Goal: Task Accomplishment & Management: Manage account settings

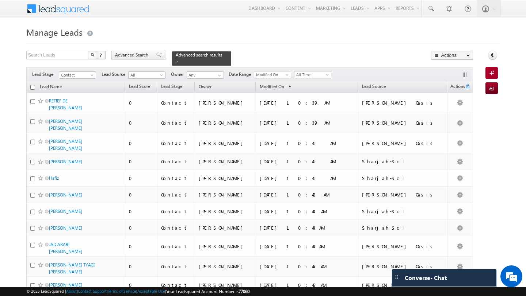
click at [145, 58] on span "Advanced Search" at bounding box center [132, 55] width 35 height 7
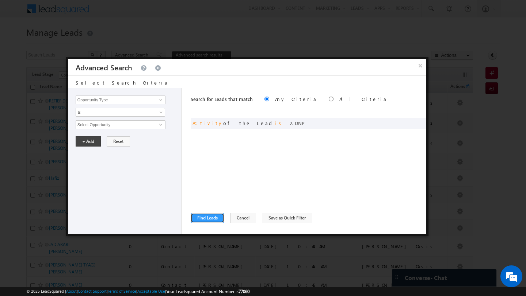
click at [211, 220] on button "Find Leads" at bounding box center [208, 218] width 34 height 10
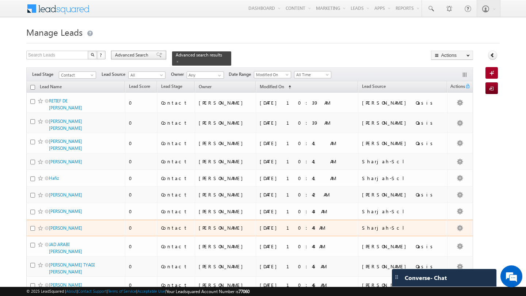
click at [122, 57] on span "Advanced Search" at bounding box center [132, 55] width 35 height 7
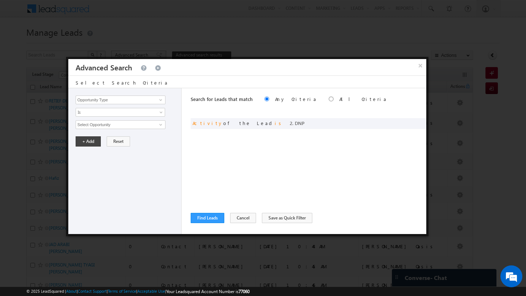
click at [417, 124] on div "or Activity of the Lead is 2. DNP" at bounding box center [308, 123] width 235 height 11
click at [0, 0] on span at bounding box center [0, 0] width 0 height 0
click at [100, 97] on input "Opportunity Type" at bounding box center [121, 100] width 90 height 9
click at [119, 100] on input "Opportunity Type" at bounding box center [121, 100] width 90 height 9
click at [161, 103] on span at bounding box center [161, 100] width 6 height 6
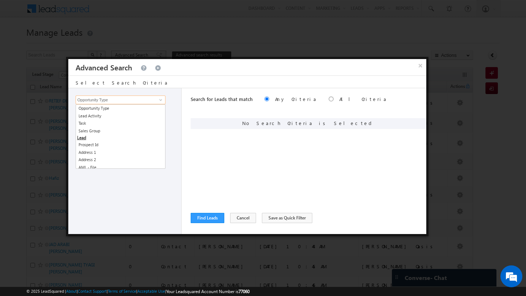
click at [102, 116] on link "Lead Activity" at bounding box center [120, 116] width 89 height 8
type input "Lead Activity"
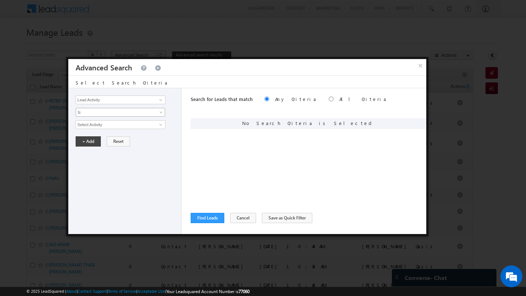
click at [126, 114] on span "Is" at bounding box center [115, 112] width 79 height 7
click at [120, 131] on link "Is Not" at bounding box center [120, 128] width 89 height 7
click at [153, 129] on input "Select Activity" at bounding box center [121, 124] width 90 height 9
click at [160, 127] on span at bounding box center [161, 125] width 6 height 6
click at [133, 140] on link "Outbound Phone Call Activity" at bounding box center [120, 140] width 89 height 8
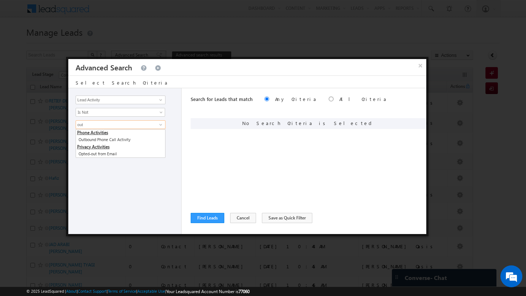
type input "Outbound Phone Call Activity"
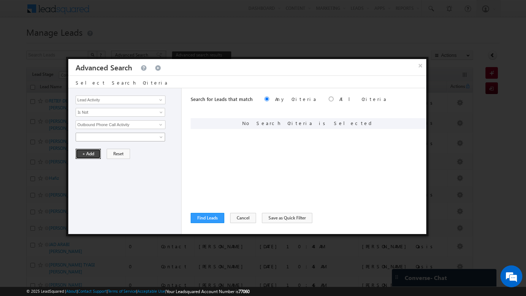
click at [94, 152] on button "+ Add" at bounding box center [88, 154] width 25 height 10
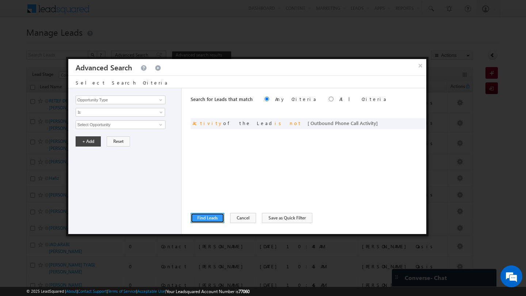
click at [214, 218] on button "Find Leads" at bounding box center [208, 218] width 34 height 10
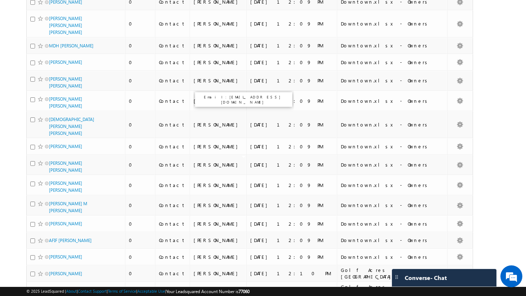
scroll to position [1654, 0]
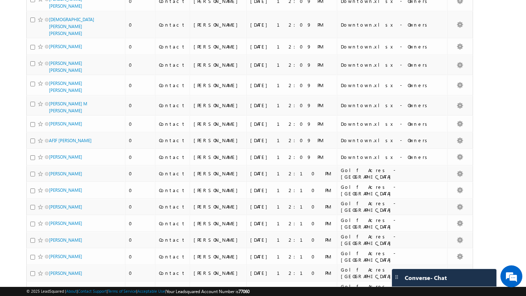
click at [51, 275] on li "50" at bounding box center [52, 275] width 18 height 7
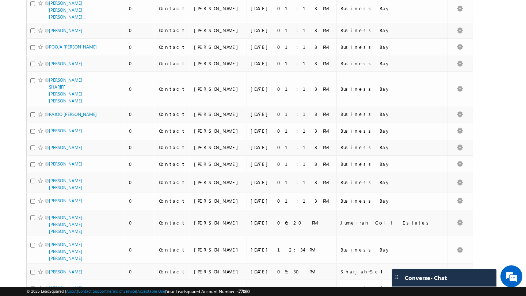
scroll to position [773, 0]
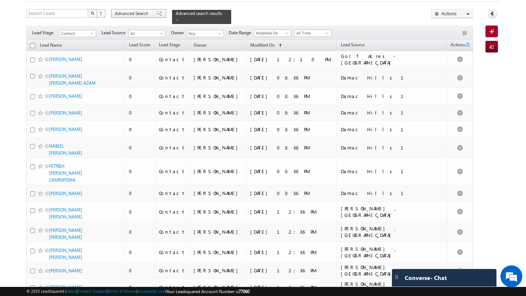
scroll to position [0, 0]
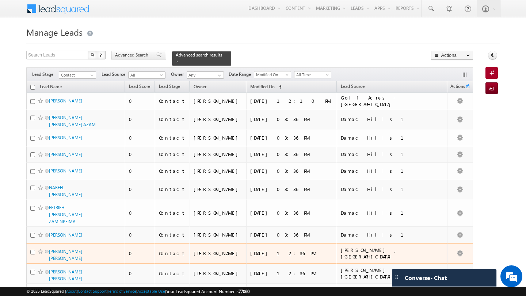
click at [32, 87] on input "checkbox" at bounding box center [32, 87] width 5 height 5
checkbox input "true"
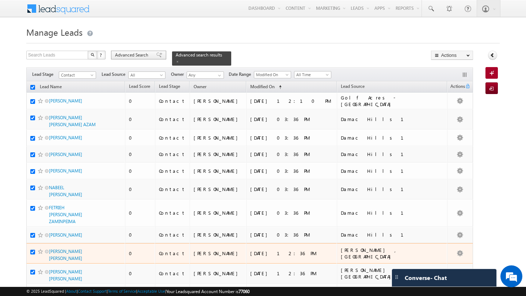
checkbox input "true"
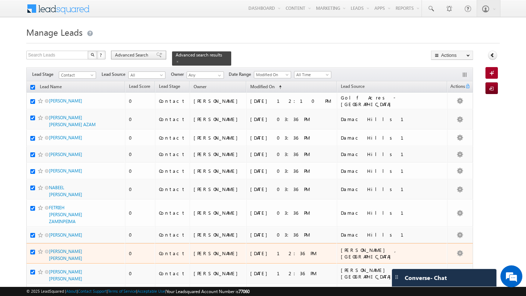
checkbox input "true"
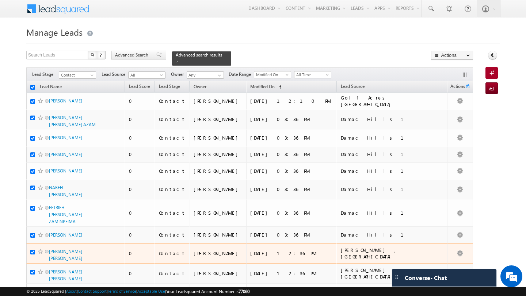
checkbox input "true"
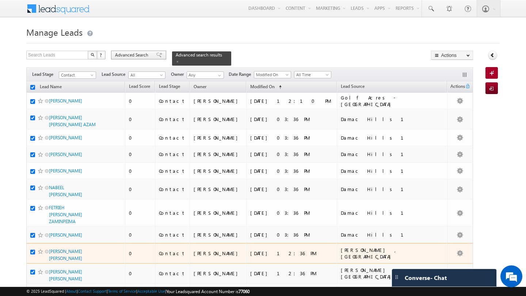
checkbox input "true"
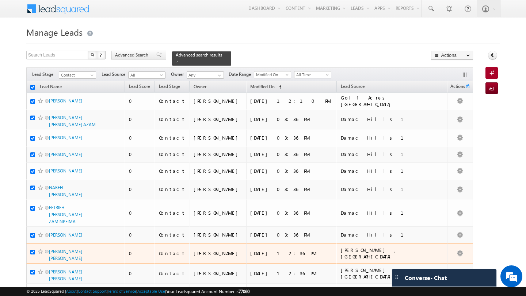
checkbox input "true"
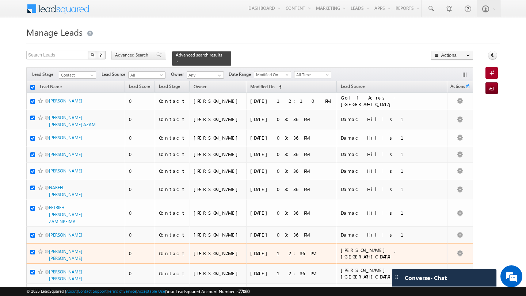
checkbox input "true"
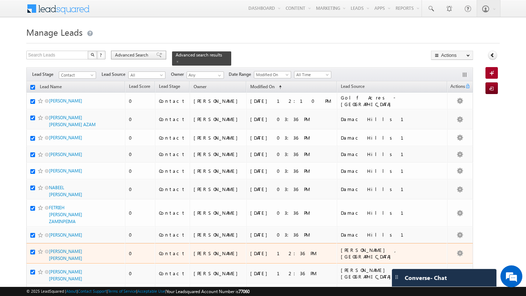
checkbox input "true"
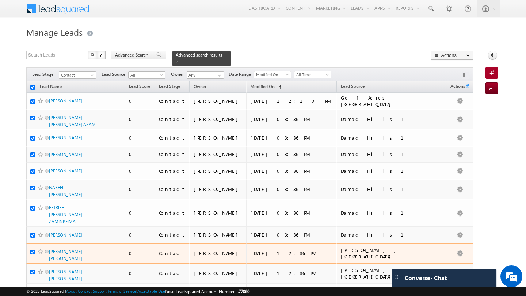
checkbox input "true"
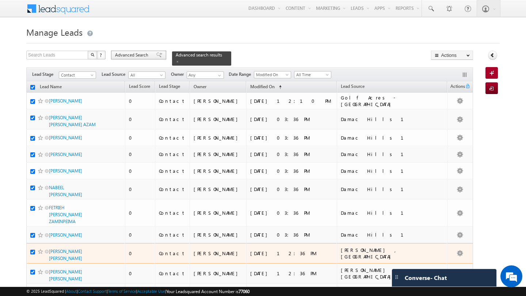
checkbox input "true"
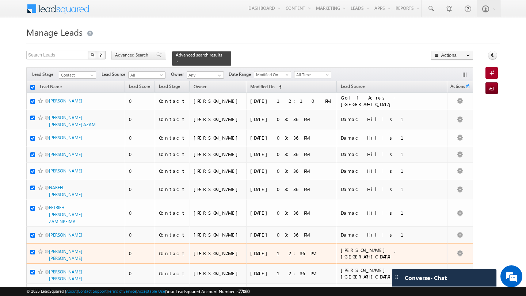
checkbox input "true"
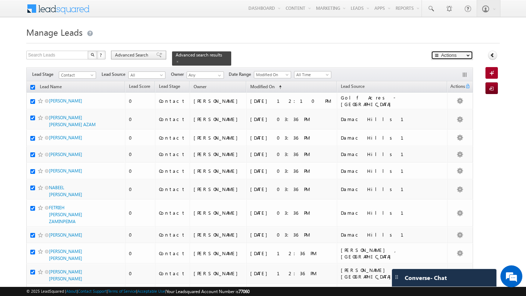
click at [456, 59] on button "Actions" at bounding box center [452, 55] width 42 height 9
click at [0, 0] on link "Change Owner" at bounding box center [0, 0] width 0 height 0
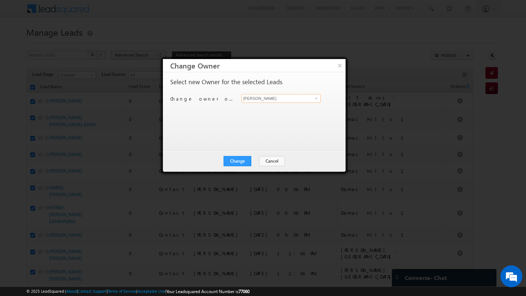
click at [320, 100] on input "[PERSON_NAME]" at bounding box center [280, 98] width 79 height 9
click at [262, 112] on span "[PERSON_NAME][EMAIL_ADDRESS][DOMAIN_NAME]" at bounding box center [277, 112] width 66 height 5
type input "[PERSON_NAME]"
click at [236, 163] on button "Change" at bounding box center [237, 161] width 28 height 10
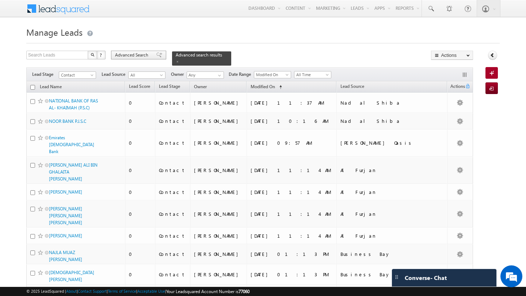
click at [147, 55] on span "Advanced Search" at bounding box center [132, 55] width 35 height 7
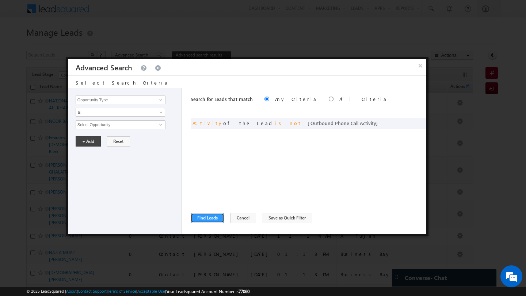
click at [206, 221] on button "Find Leads" at bounding box center [208, 218] width 34 height 10
